Goal: Task Accomplishment & Management: Use online tool/utility

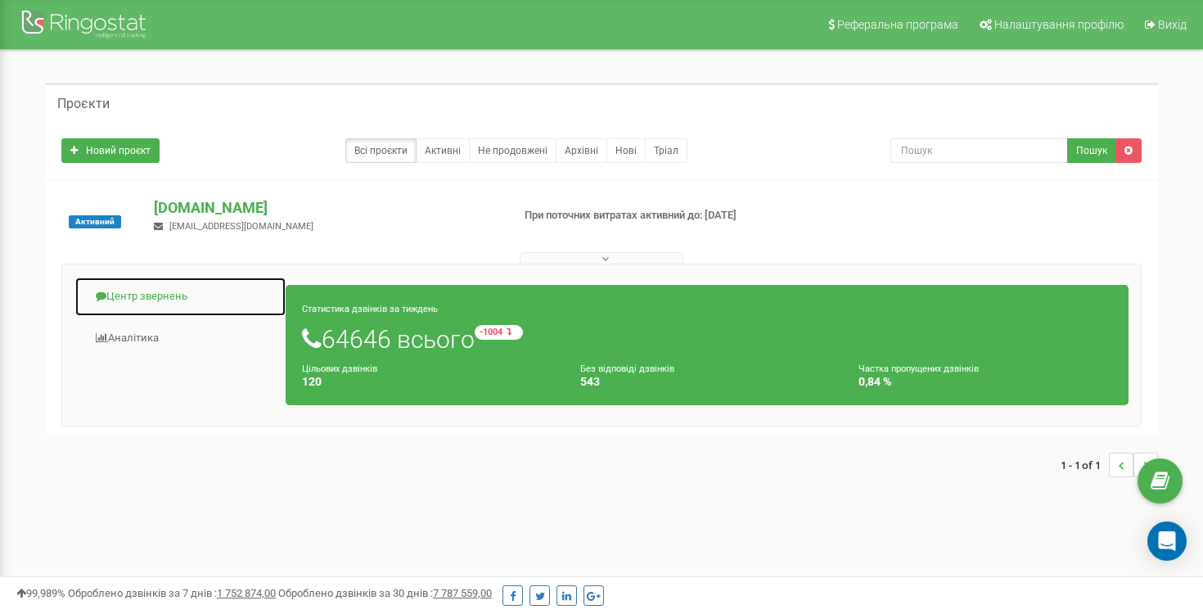
click at [152, 300] on link "Центр звернень" at bounding box center [180, 297] width 212 height 40
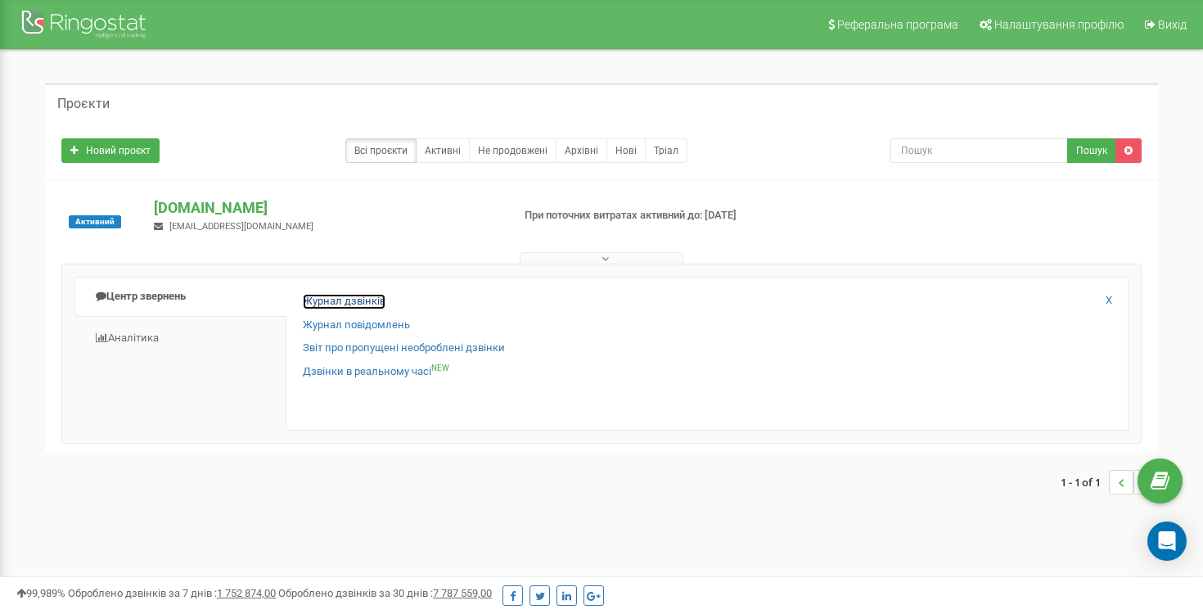
click at [327, 300] on link "Журнал дзвінків" at bounding box center [344, 302] width 83 height 16
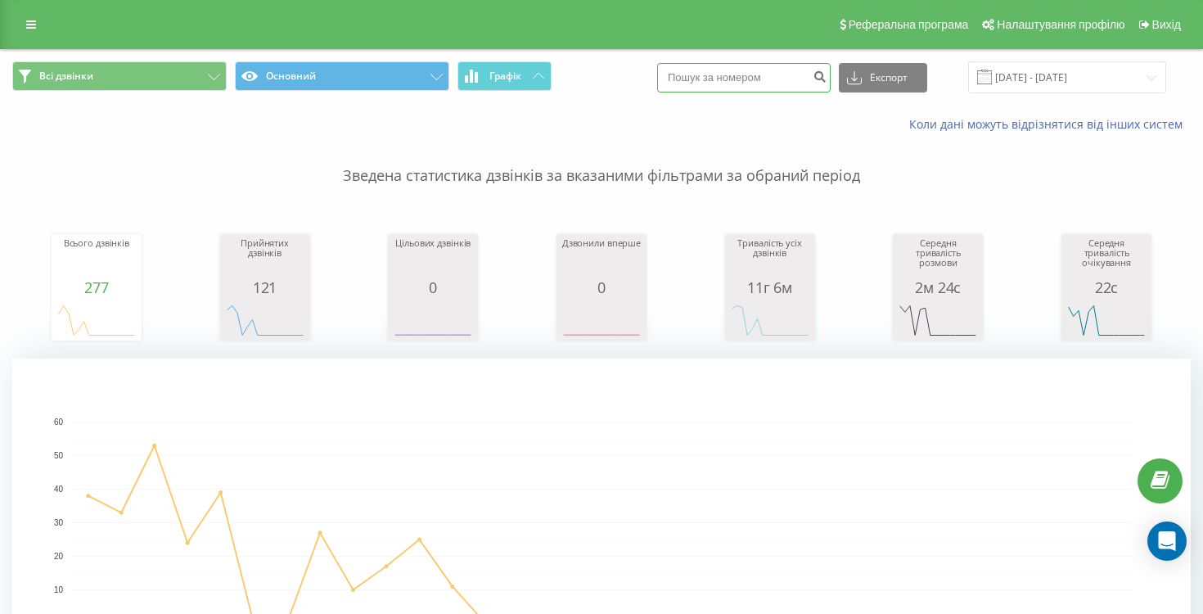
click at [729, 92] on input at bounding box center [744, 77] width 174 height 29
paste input "380985056787"
type input "380985056787"
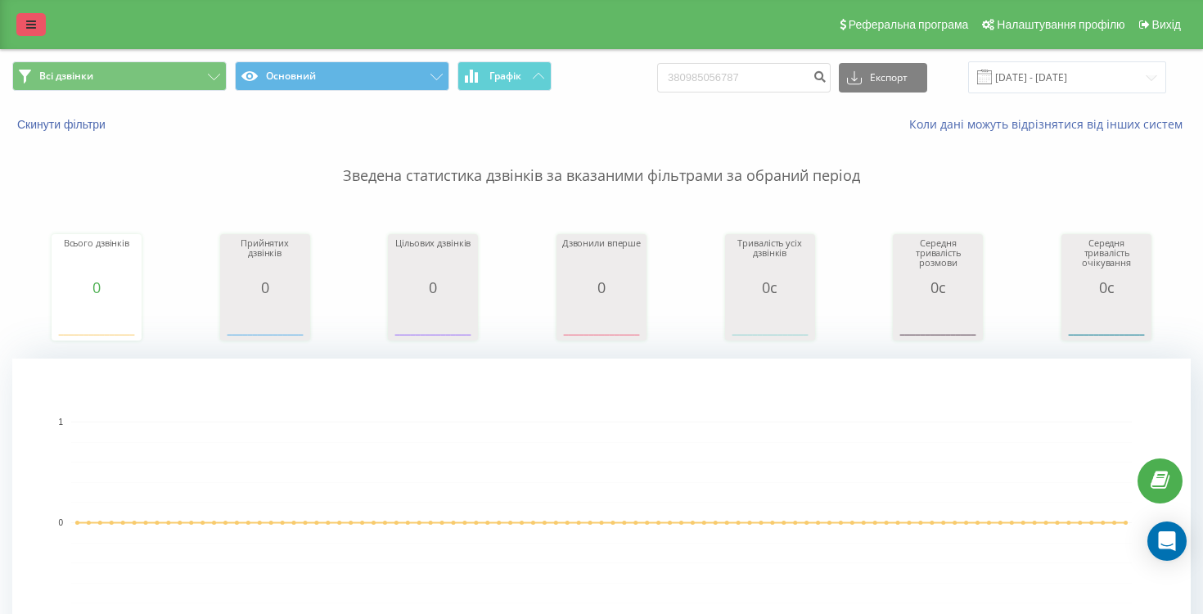
click at [24, 34] on link at bounding box center [30, 24] width 29 height 23
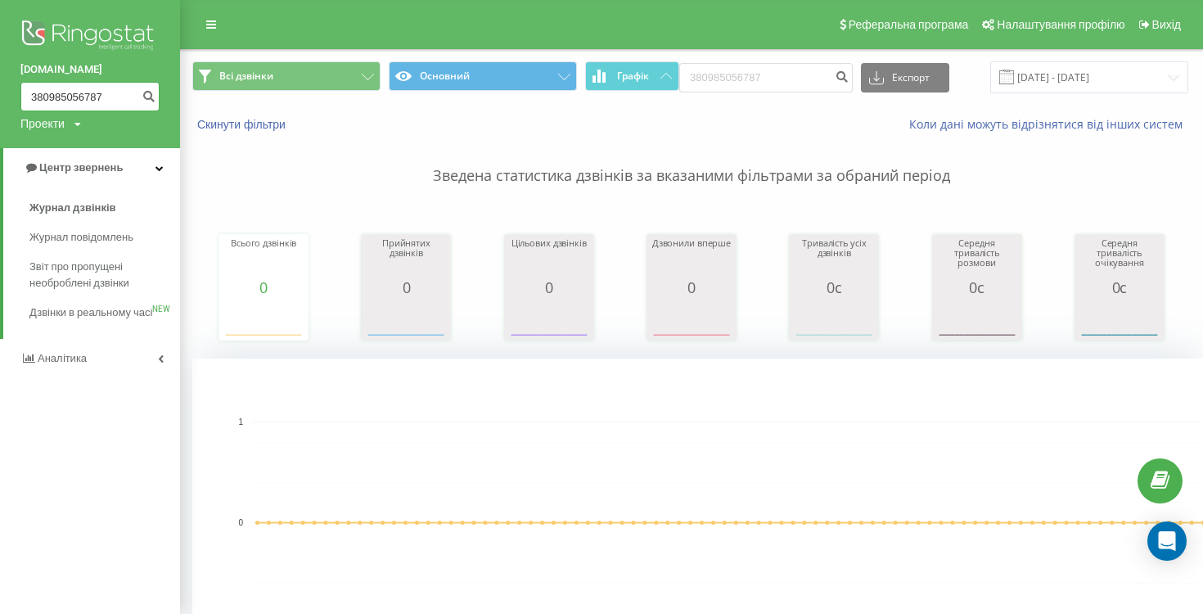
click at [62, 98] on input "380985056787" at bounding box center [89, 96] width 139 height 29
click at [112, 205] on span "Журнал дзвінків" at bounding box center [72, 208] width 87 height 16
